Goal: Information Seeking & Learning: Learn about a topic

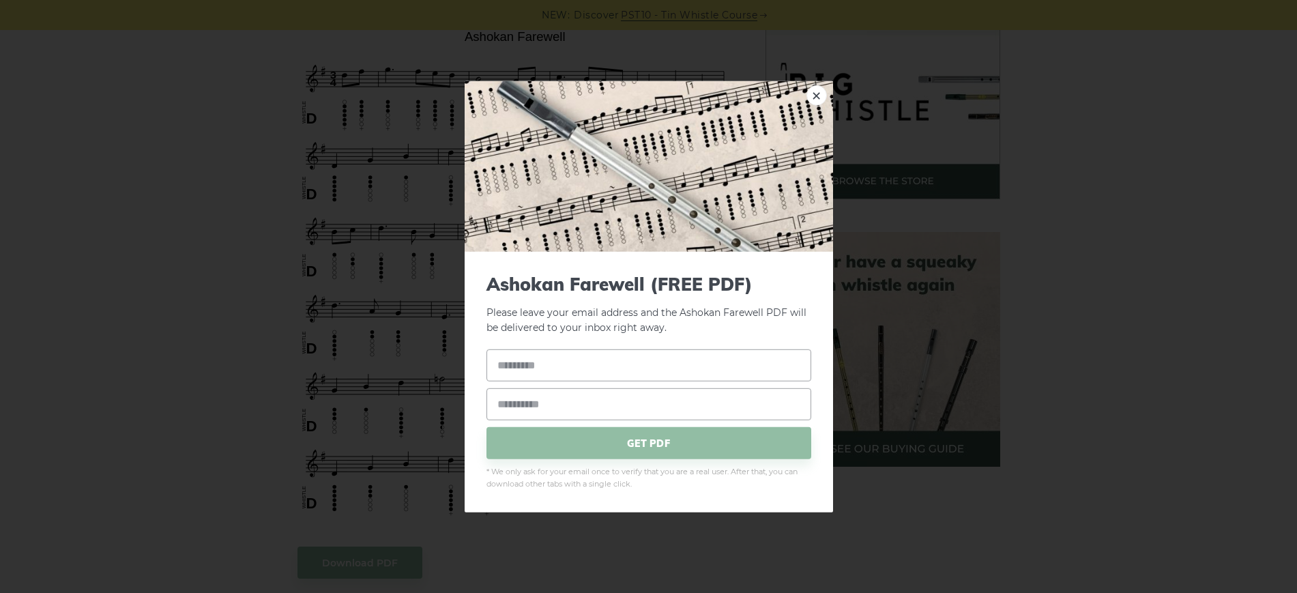
drag, startPoint x: 506, startPoint y: 415, endPoint x: 438, endPoint y: 177, distance: 247.6
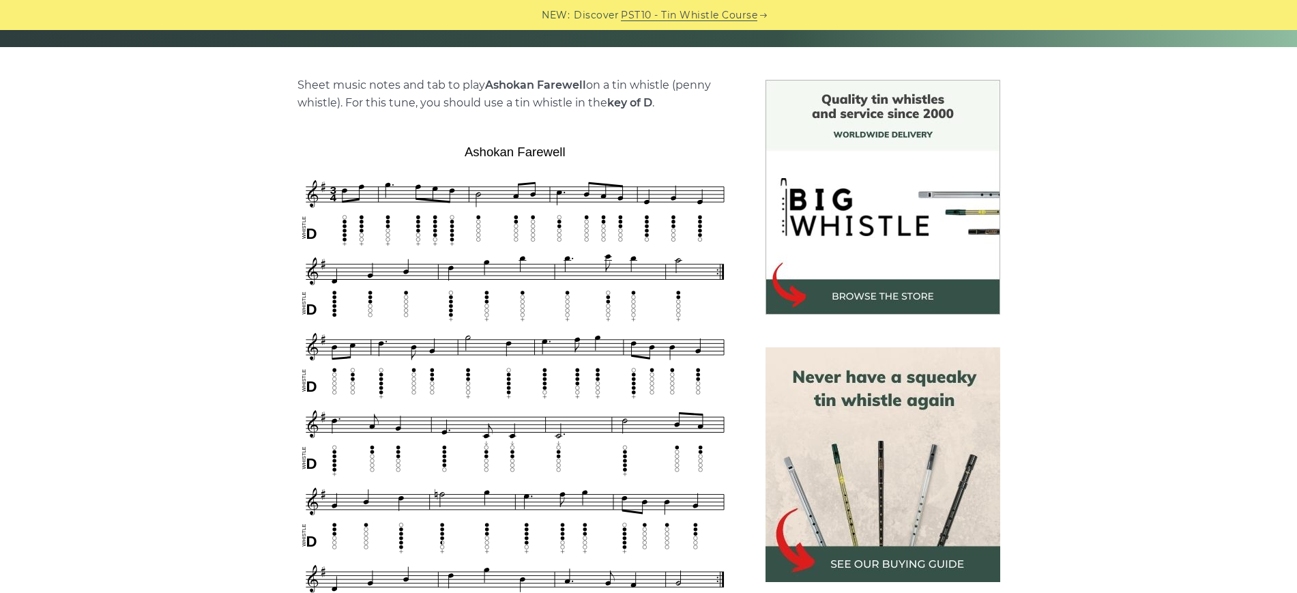
scroll to position [341, 0]
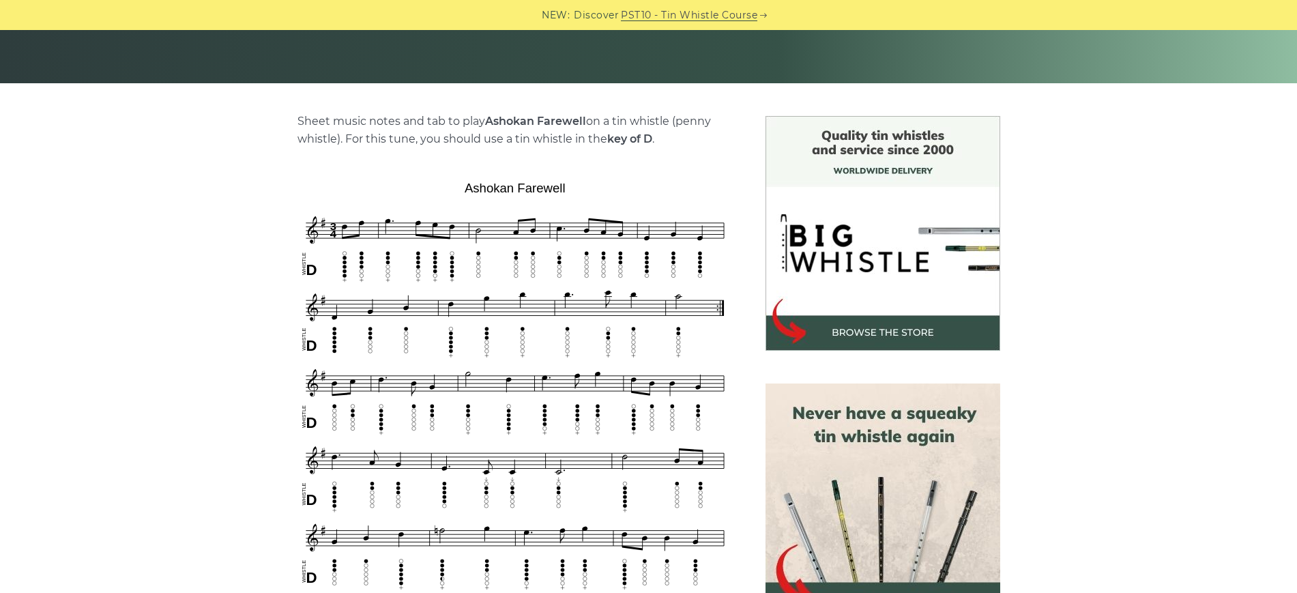
scroll to position [85, 0]
